Goal: Task Accomplishment & Management: Manage account settings

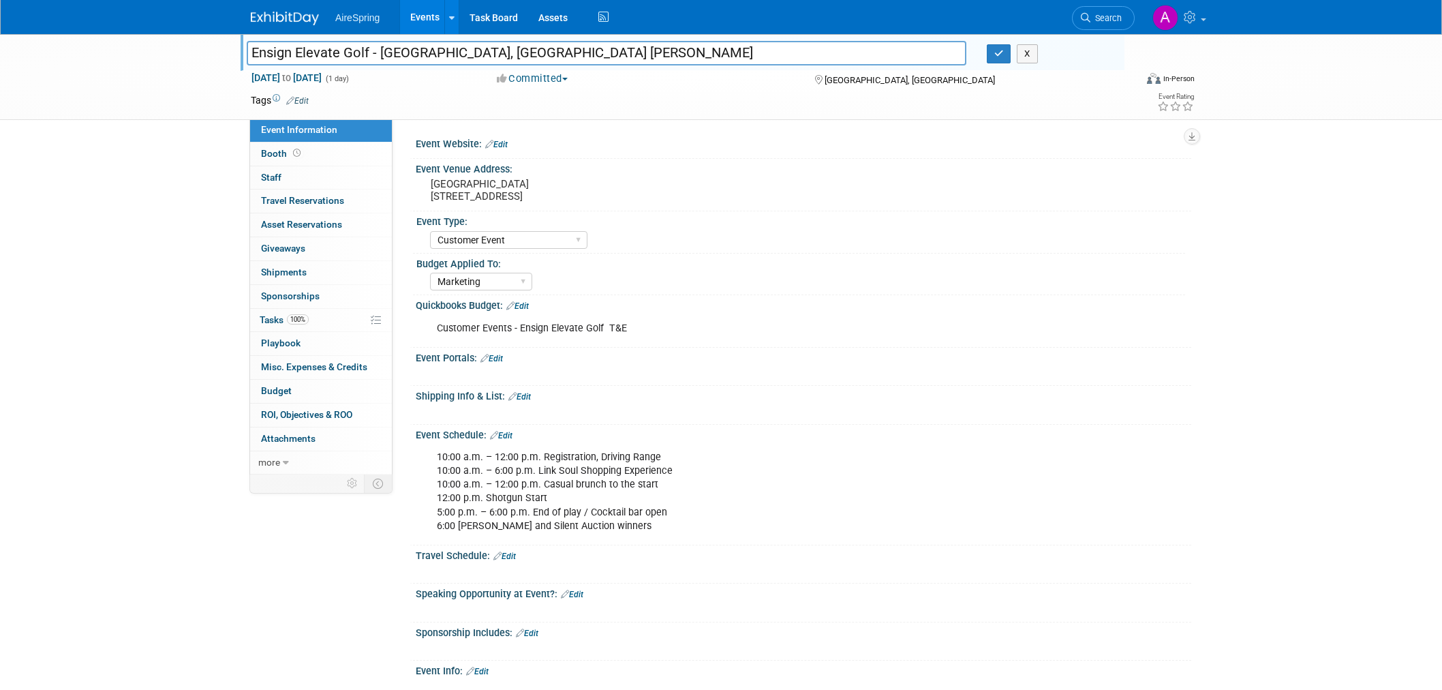
select select "Customer Event"
select select "Marketing"
click at [155, 70] on div "Ensign Elevate Golf - Rancho Santa Fe, CA Ken Bisnoff Ensign Elevate Golf - Ran…" at bounding box center [721, 77] width 1442 height 86
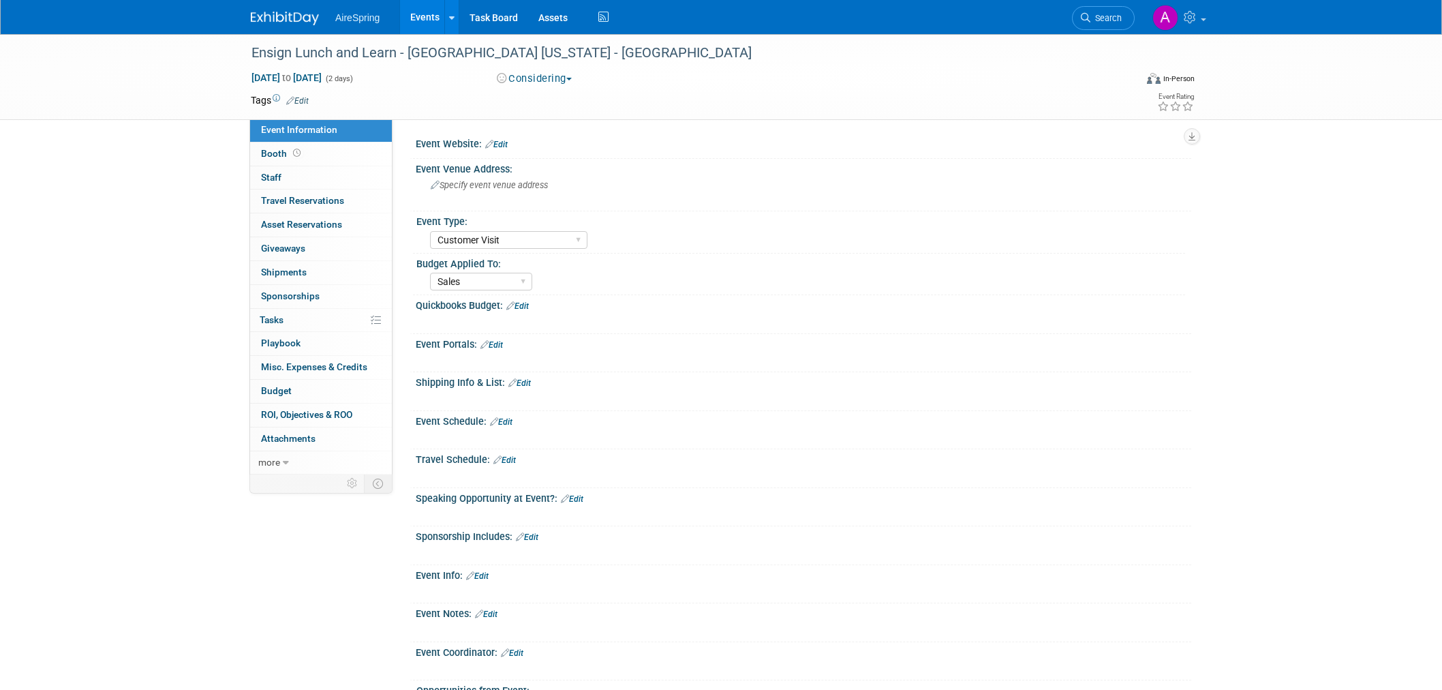
select select "Customer Visit"
select select "Sales"
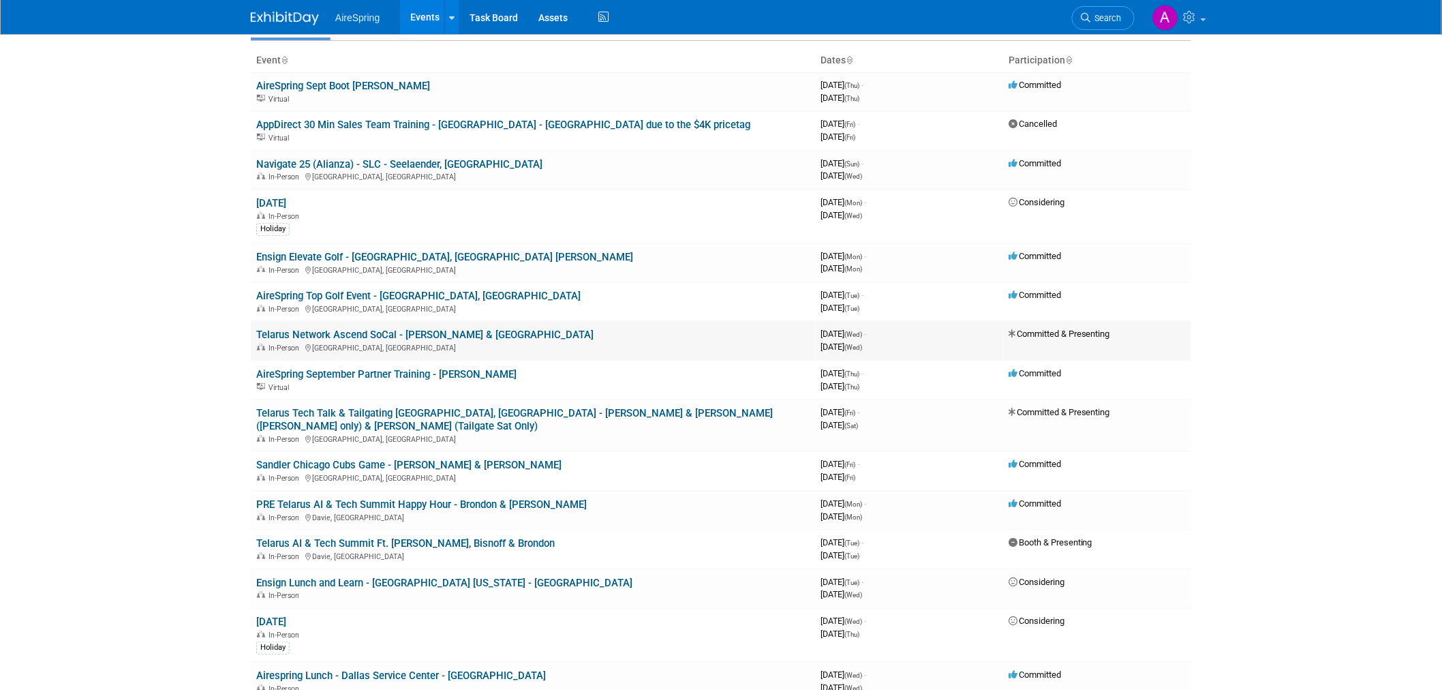
click at [419, 331] on link "Telarus Network Ascend SoCal - Castillo & Toscano" at bounding box center [424, 334] width 337 height 12
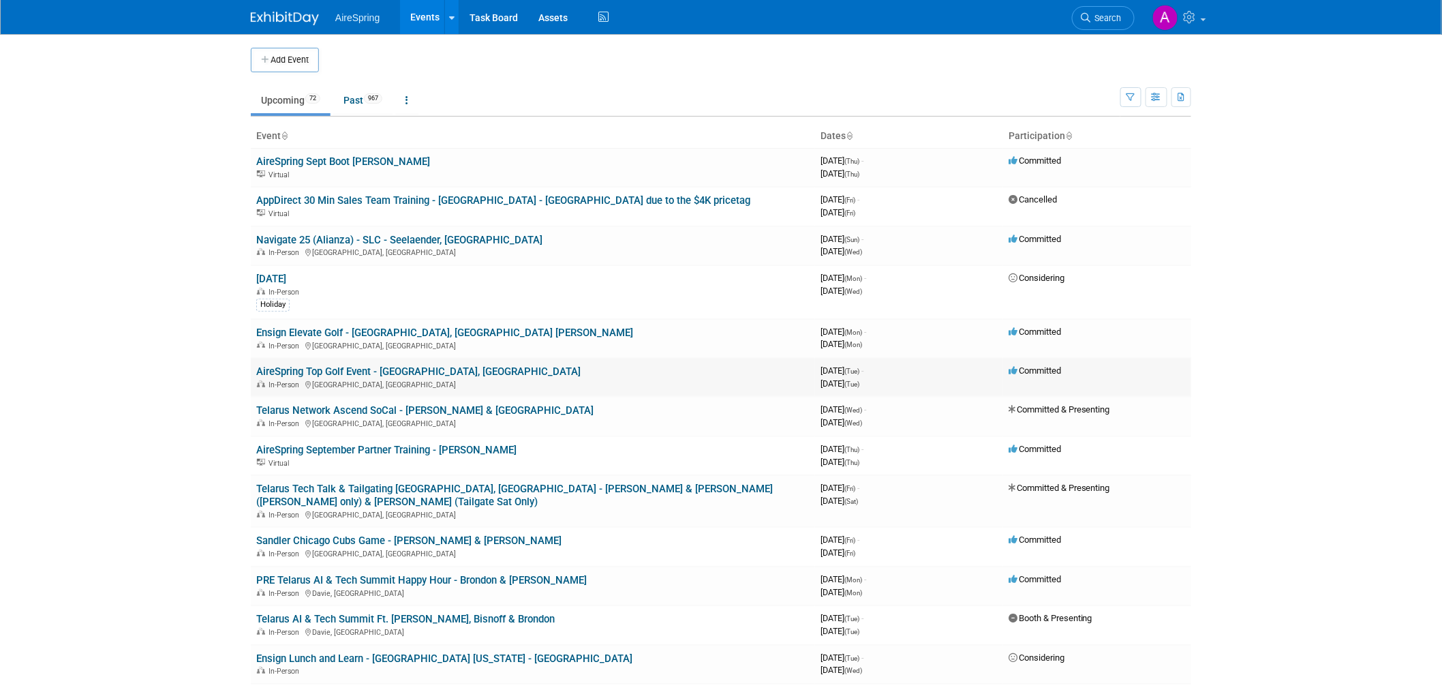
click at [454, 365] on link "AireSpring Top Golf Event - [GEOGRAPHIC_DATA], [GEOGRAPHIC_DATA]" at bounding box center [418, 371] width 324 height 12
click at [410, 370] on link "AireSpring Top Golf Event - [GEOGRAPHIC_DATA], [GEOGRAPHIC_DATA]" at bounding box center [418, 371] width 324 height 12
click at [209, 283] on body "AireSpring Events Add Event Bulk Upload Events Shareable Event Boards Recently …" at bounding box center [721, 345] width 1442 height 690
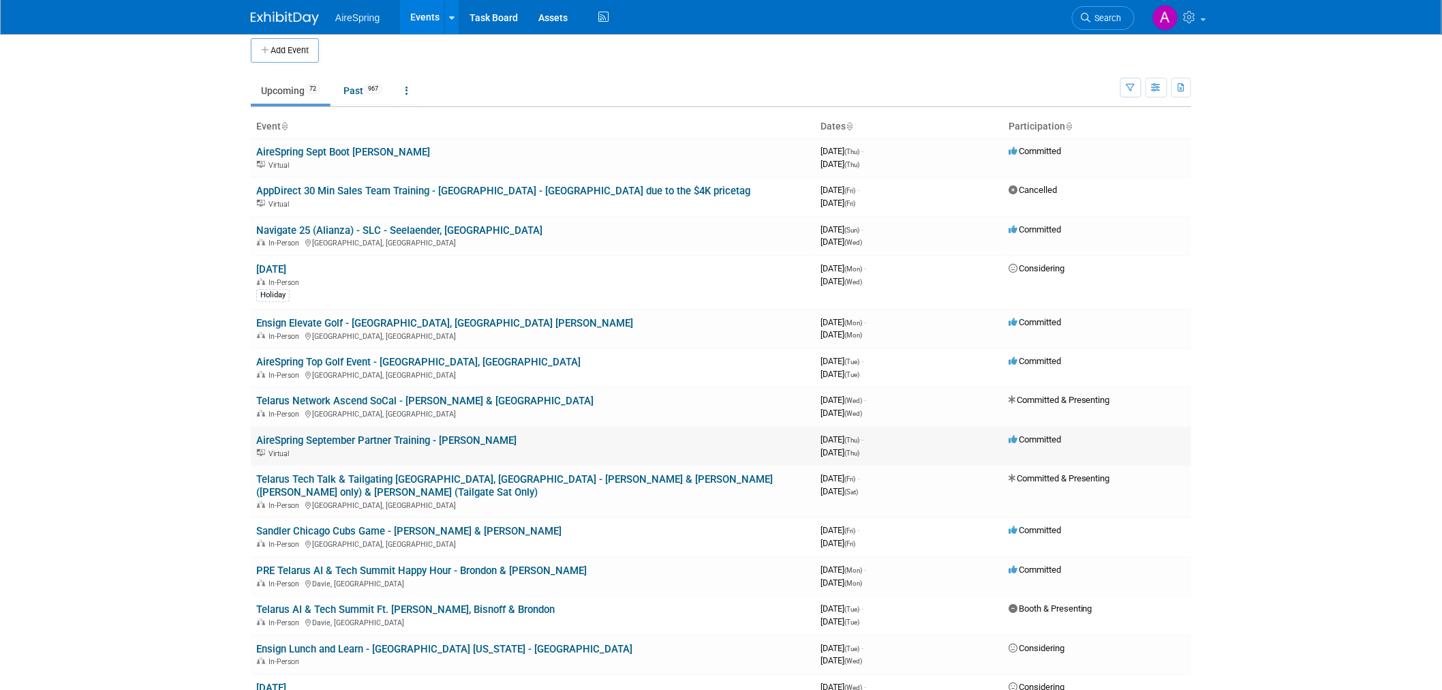
scroll to position [76, 0]
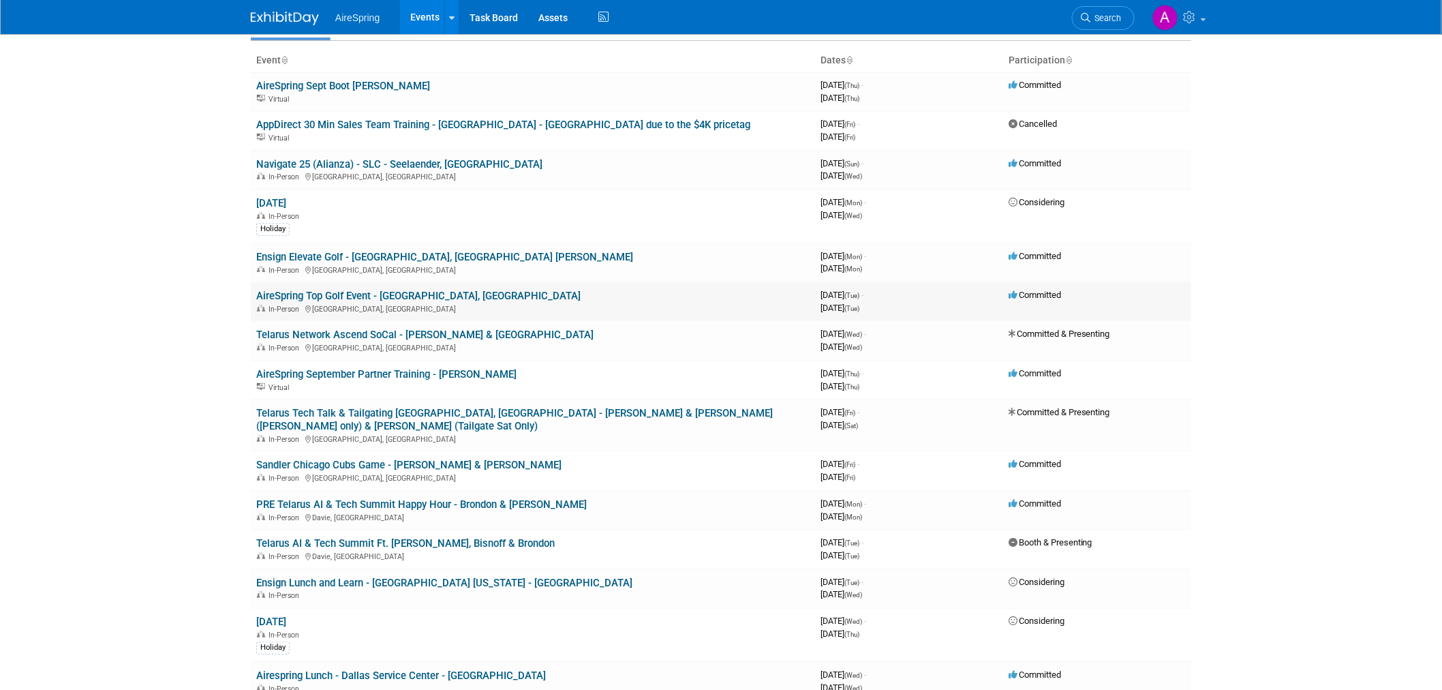
click at [403, 297] on link "AireSpring Top Golf Event - [GEOGRAPHIC_DATA], [GEOGRAPHIC_DATA]" at bounding box center [418, 296] width 324 height 12
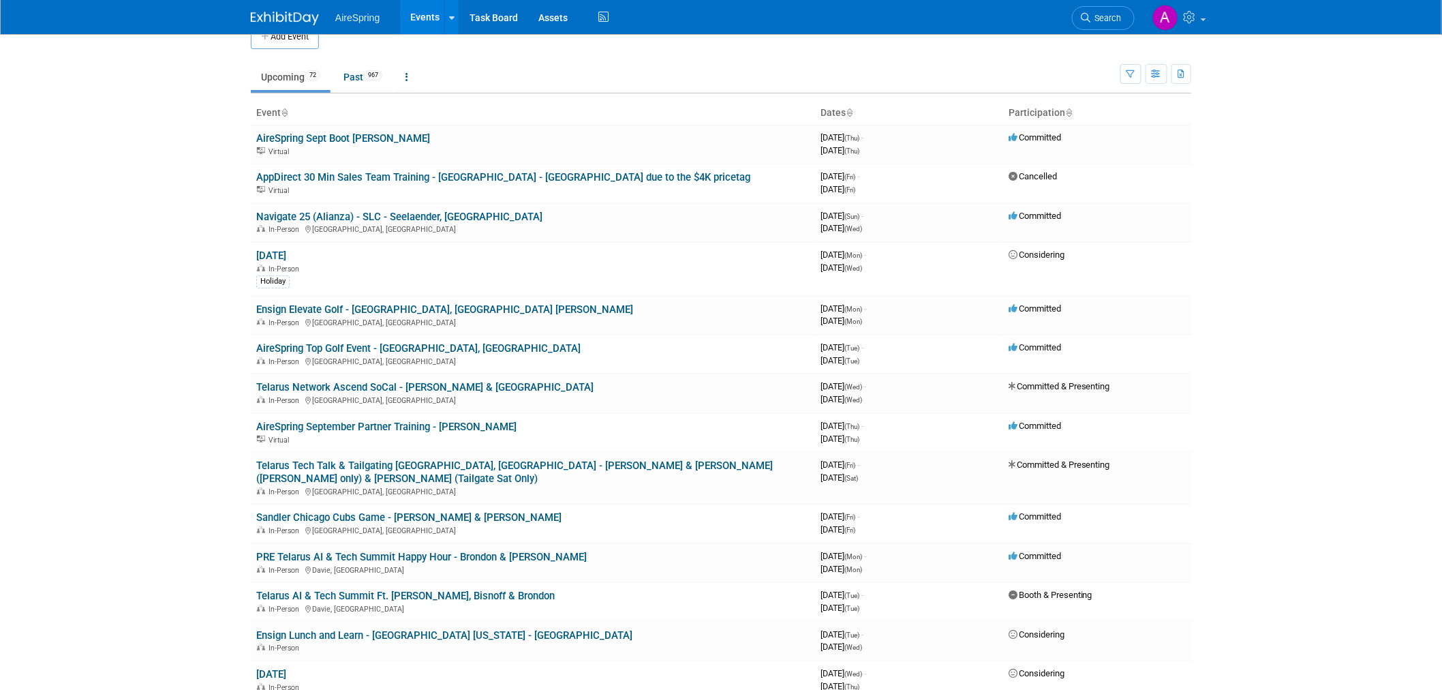
scroll to position [0, 0]
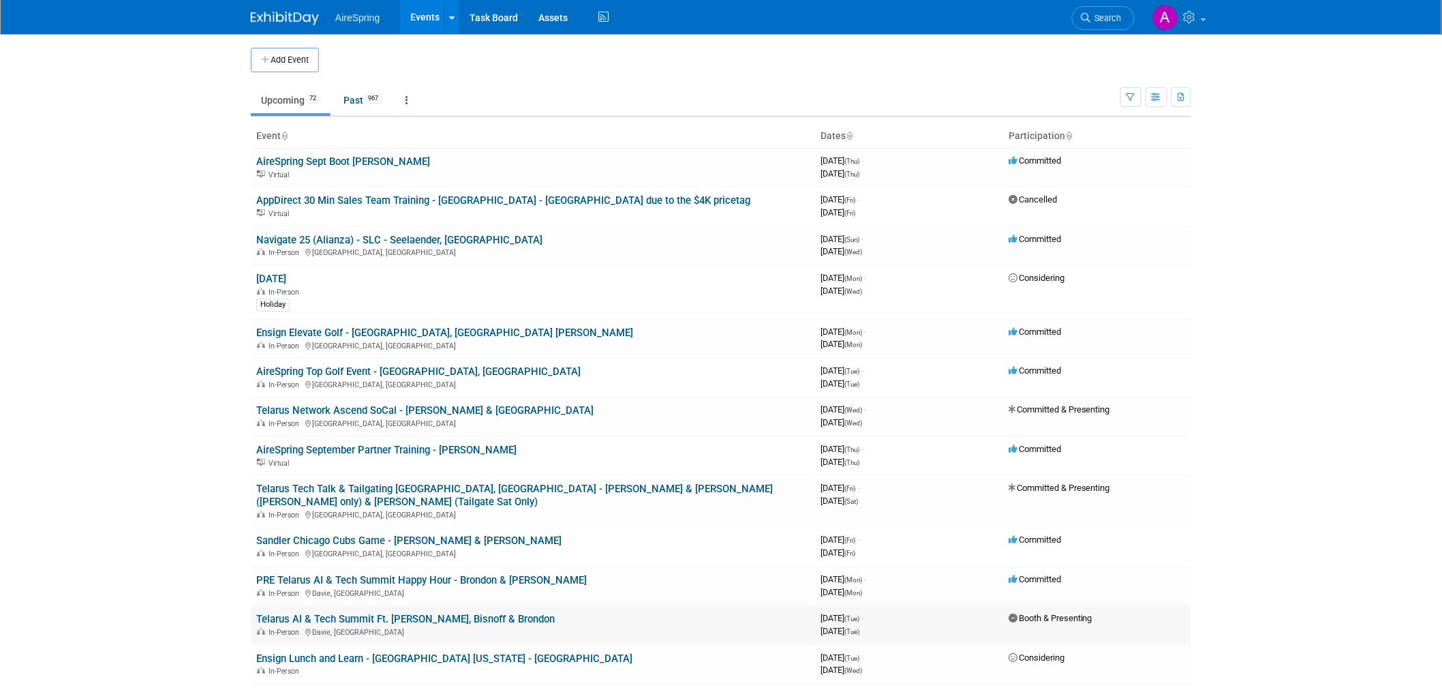
click at [444, 613] on link "Telarus AI & Tech Summit Ft. Lauderdale - Hester, Bisnoff & Brondon" at bounding box center [405, 619] width 298 height 12
click at [398, 574] on link "PRE Telarus AI & Tech Summit Happy Hour - Brondon & Hester" at bounding box center [421, 580] width 331 height 12
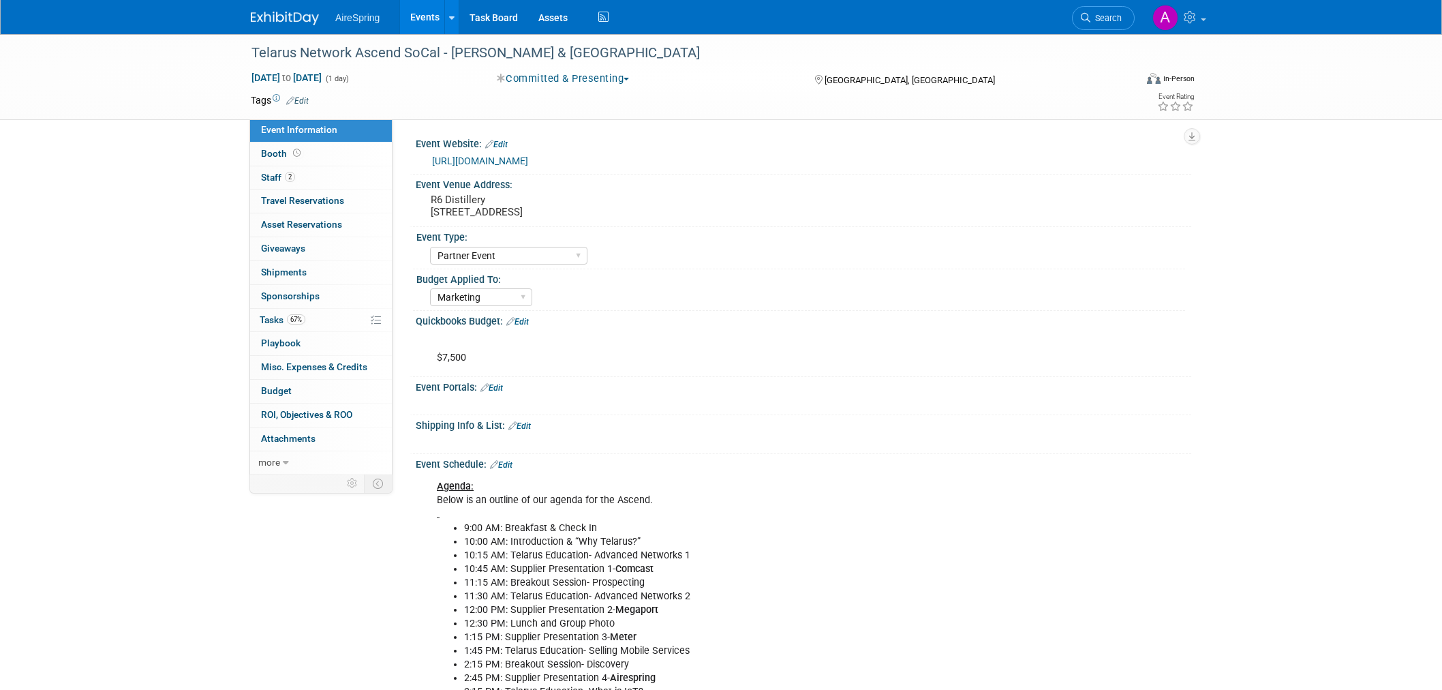
select select "Partner Event"
select select "Marketing"
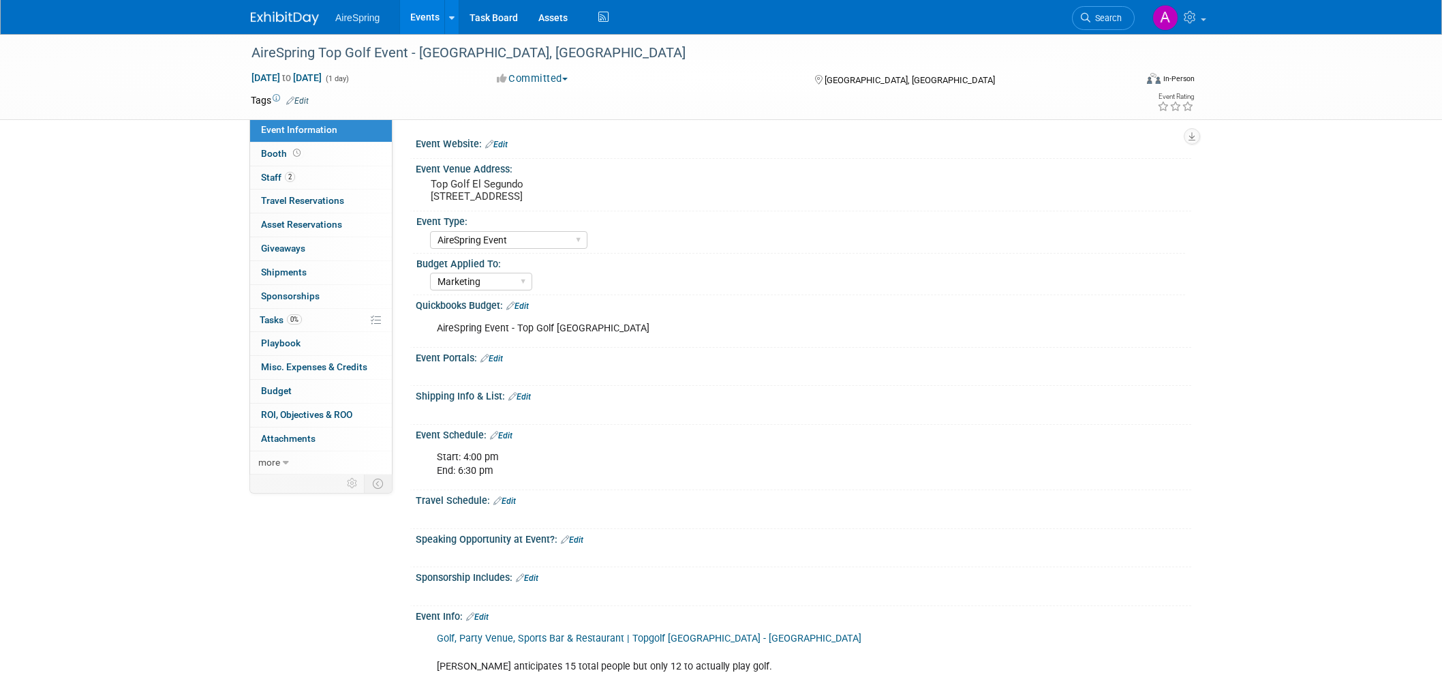
select select "AireSpring Event"
select select "Marketing"
select select "AireSpring Event"
select select "Marketing"
click at [450, 193] on pre "Top Golf El Segundo 400 Pacific Coast Hwy, El Segundo, CA 90245" at bounding box center [577, 190] width 293 height 25
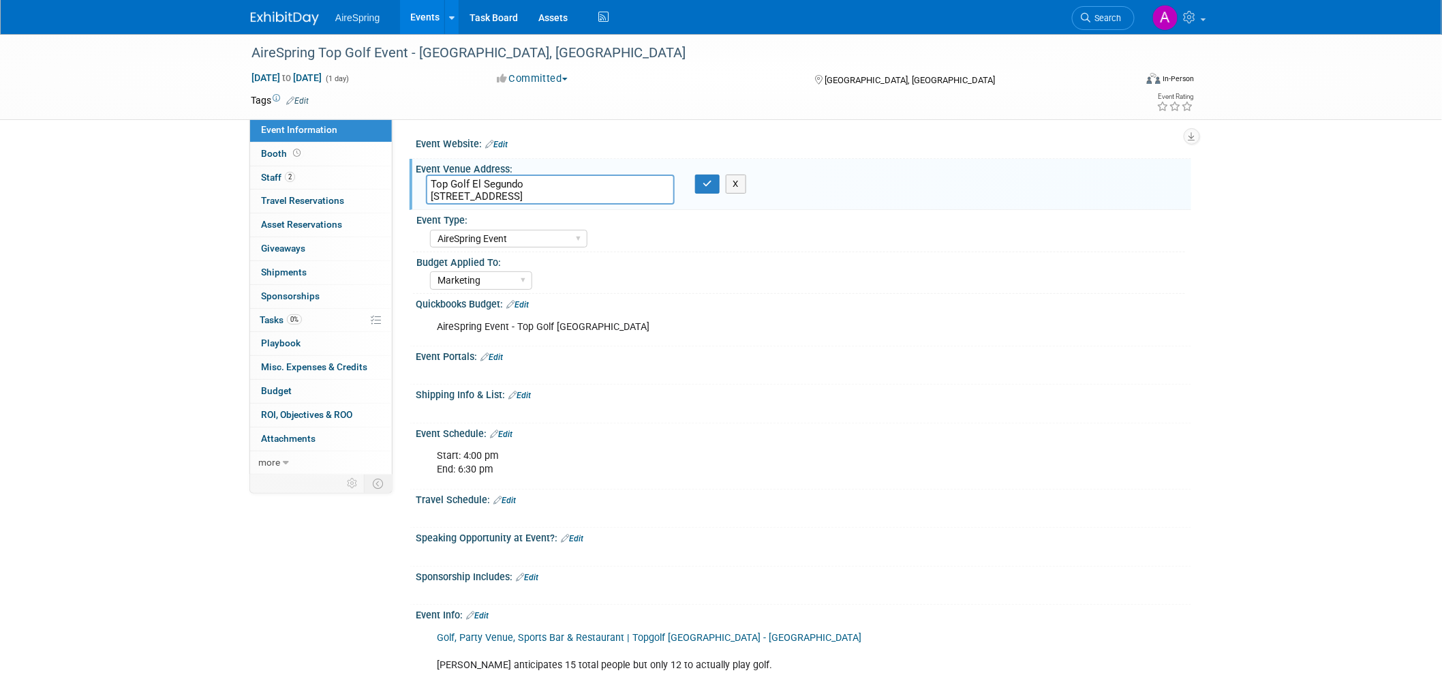
drag, startPoint x: 432, startPoint y: 189, endPoint x: 636, endPoint y: 189, distance: 203.8
click at [636, 189] on textarea "Top Golf El Segundo 400 Pacific Coast Hwy, El Segundo, CA 90245" at bounding box center [550, 189] width 249 height 30
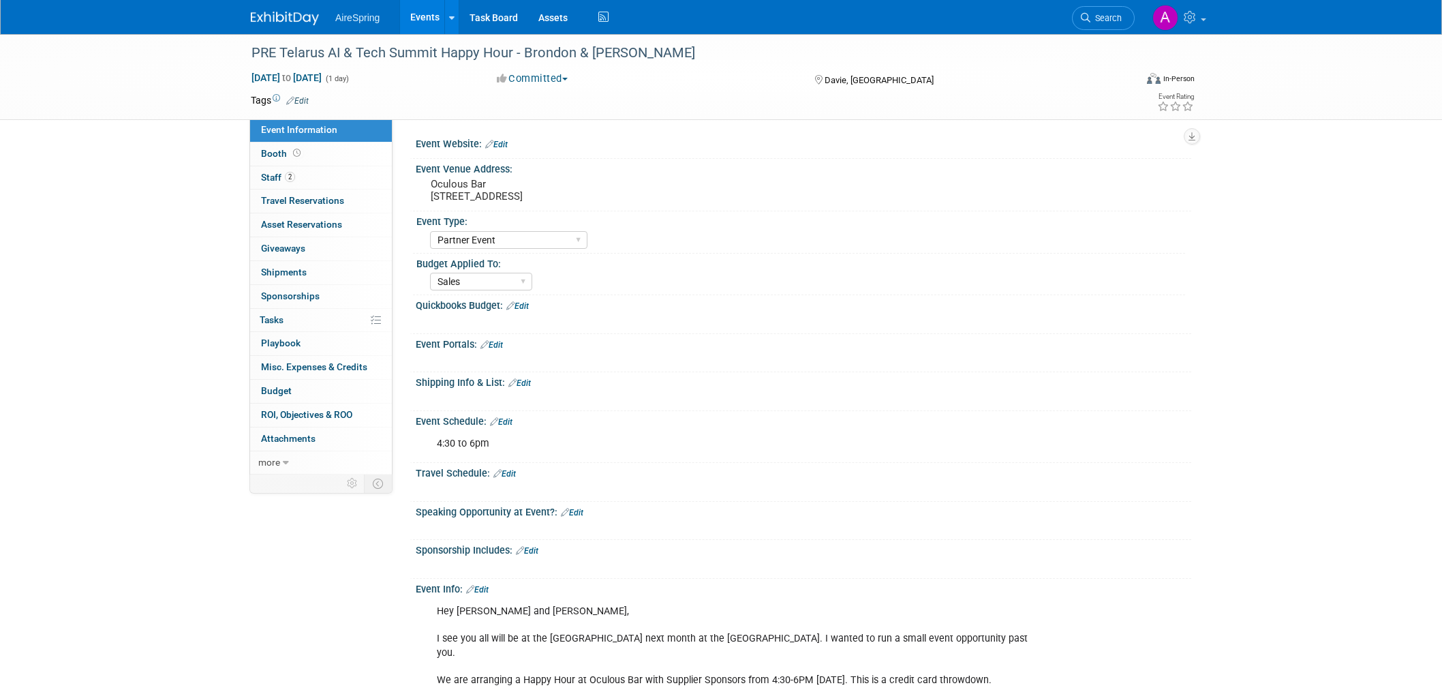
select select "Partner Event"
select select "Sales"
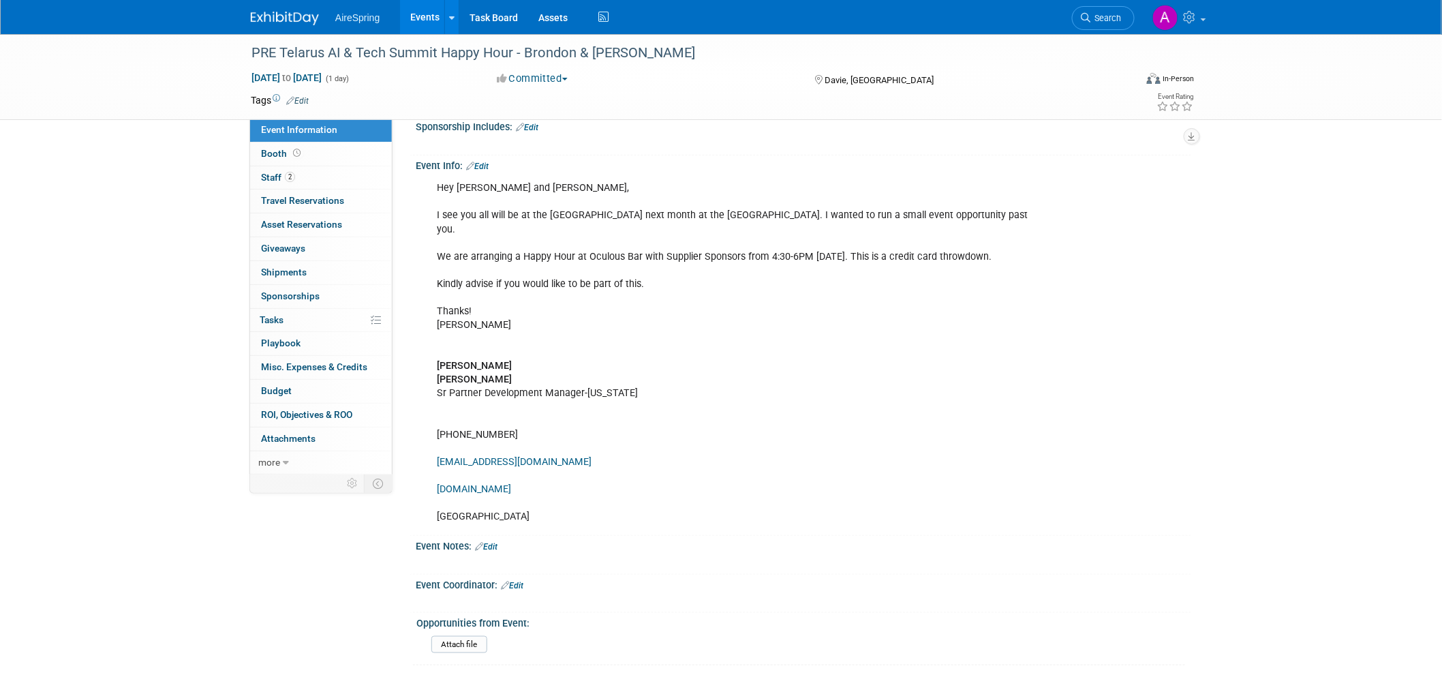
scroll to position [539, 0]
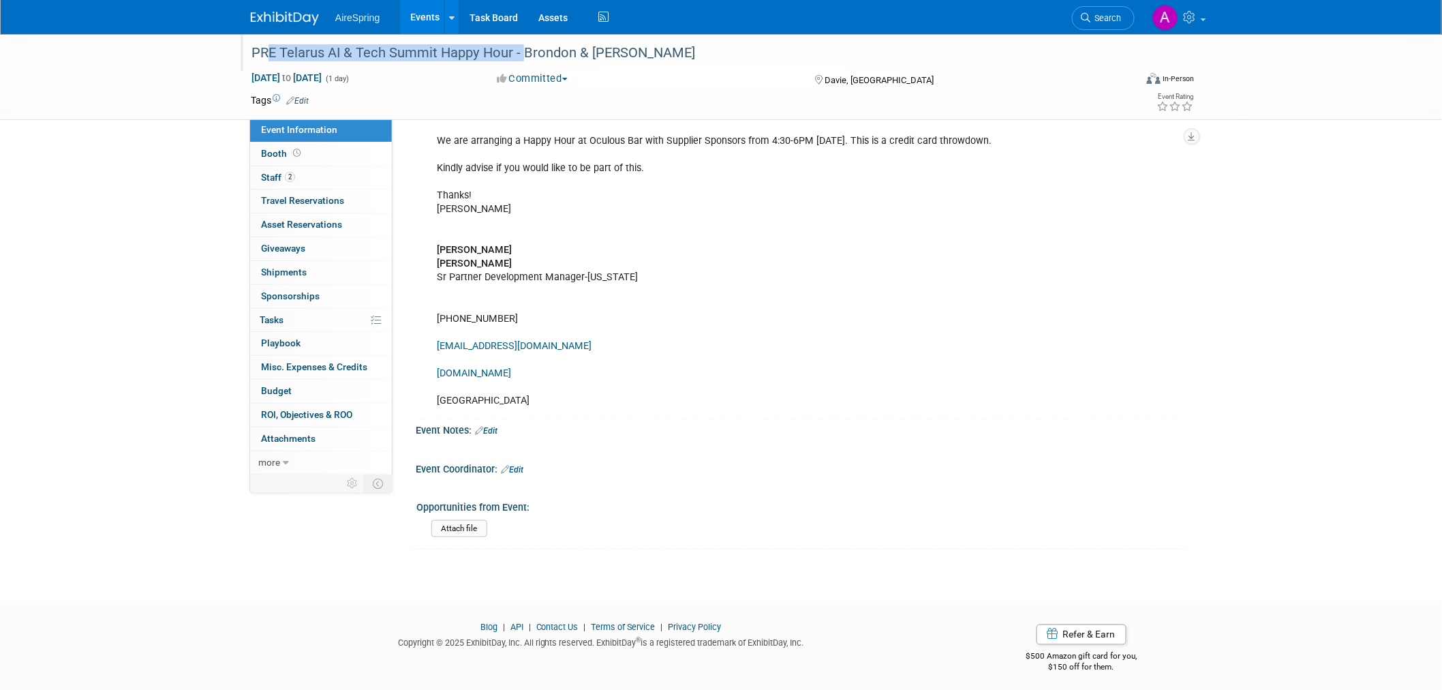
drag, startPoint x: 252, startPoint y: 55, endPoint x: 513, endPoint y: 51, distance: 261.0
click at [513, 51] on div "PRE Telarus AI & Tech Summit Happy Hour - Brondon & [PERSON_NAME]" at bounding box center [680, 53] width 867 height 25
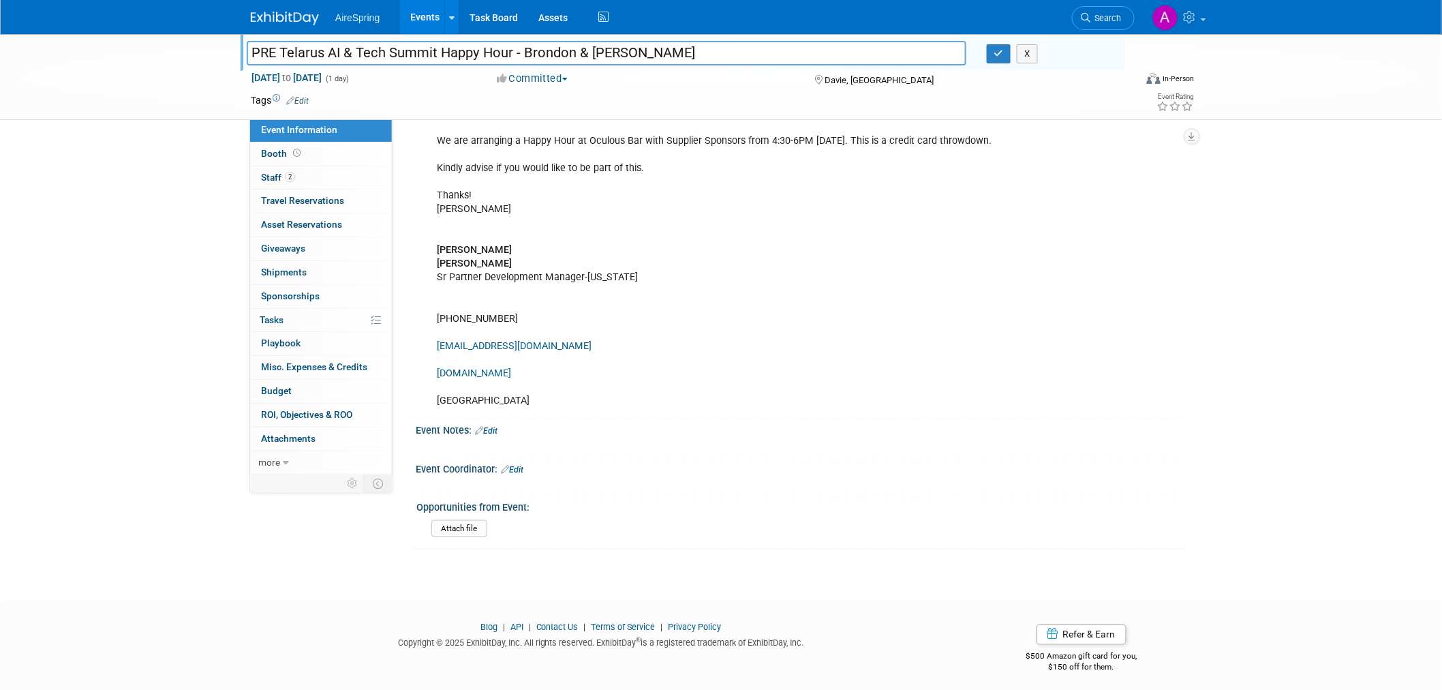
drag, startPoint x: 262, startPoint y: 52, endPoint x: 511, endPoint y: 46, distance: 249.5
click at [511, 46] on input "PRE Telarus AI & Tech Summit Happy Hour - Brondon & [PERSON_NAME]" at bounding box center [607, 53] width 720 height 24
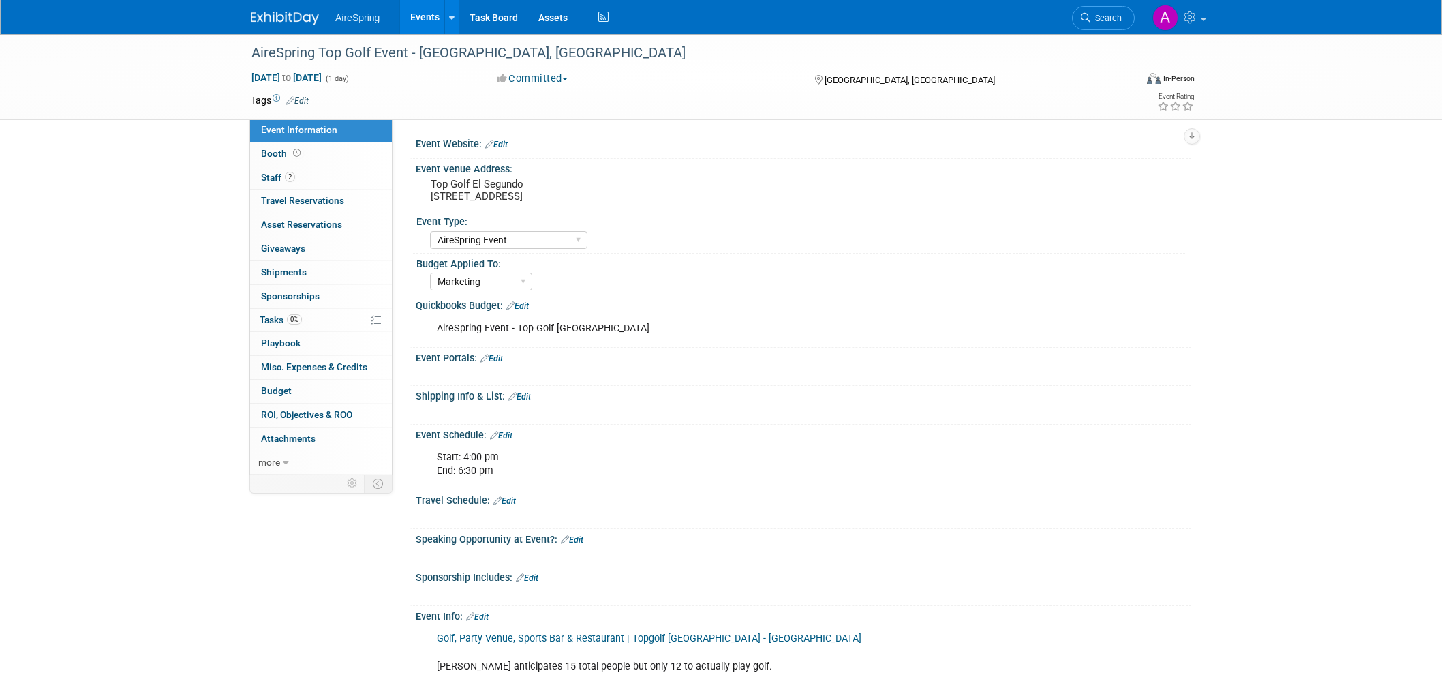
select select "AireSpring Event"
select select "Marketing"
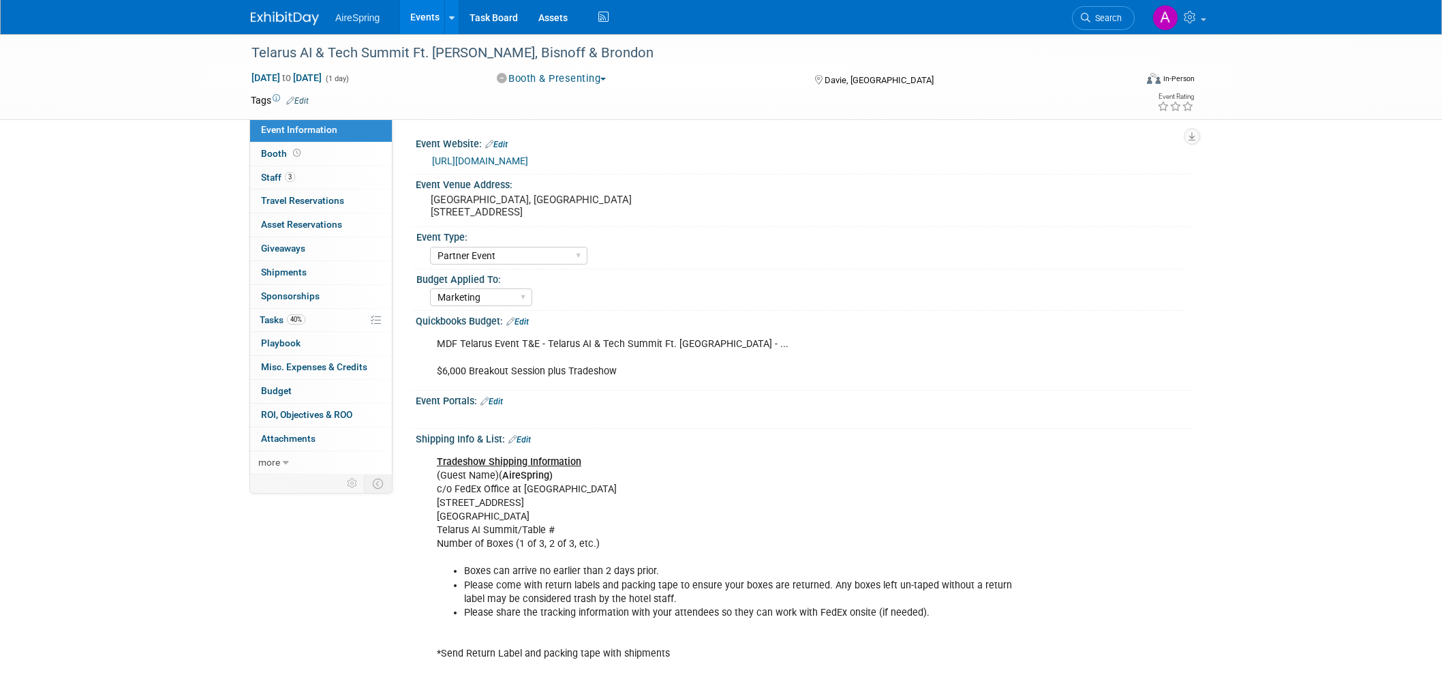
select select "Partner Event"
select select "Marketing"
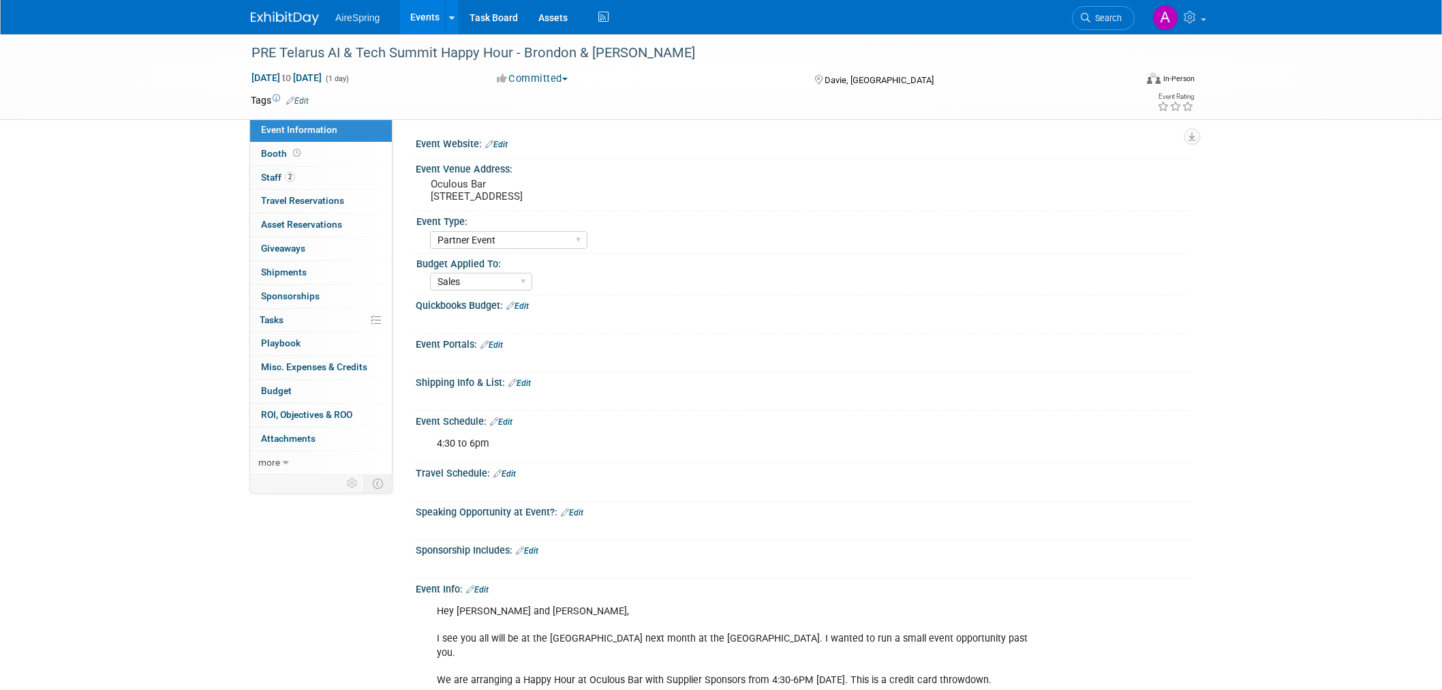
select select "Partner Event"
select select "Sales"
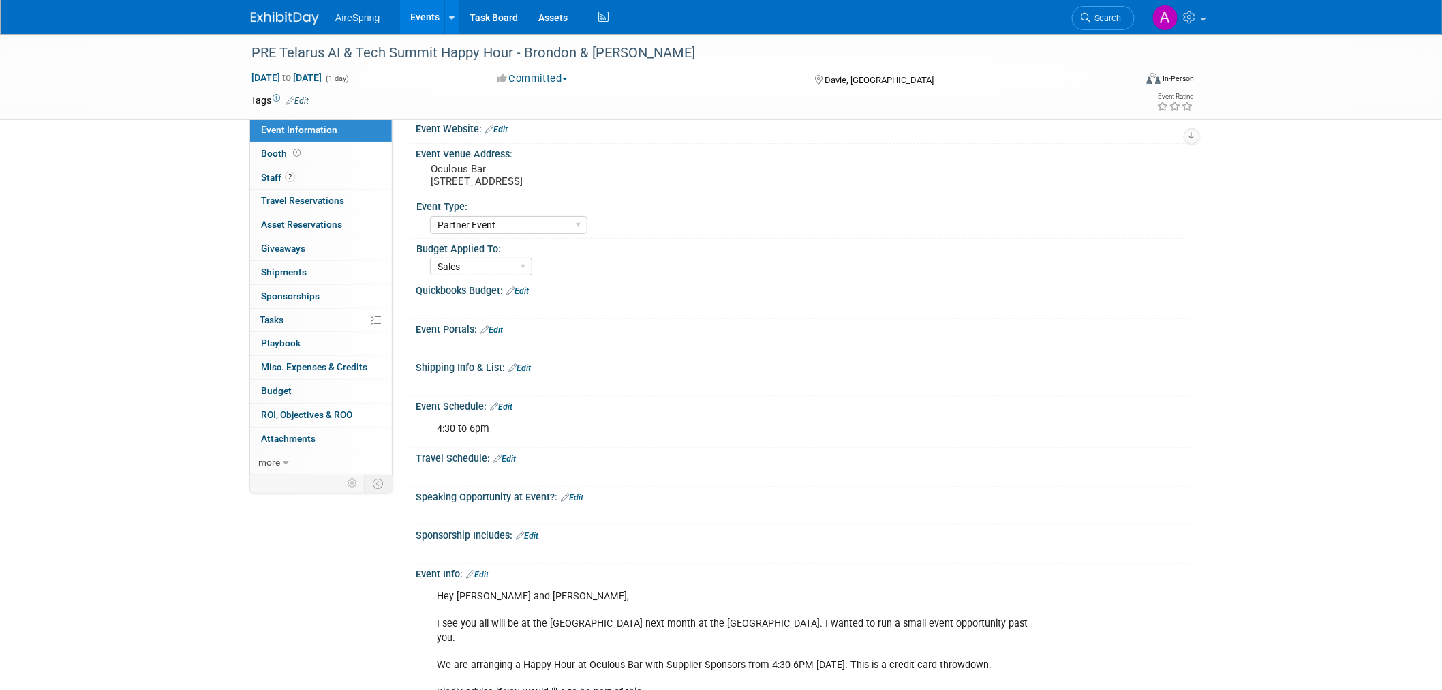
scroll to position [9, 0]
